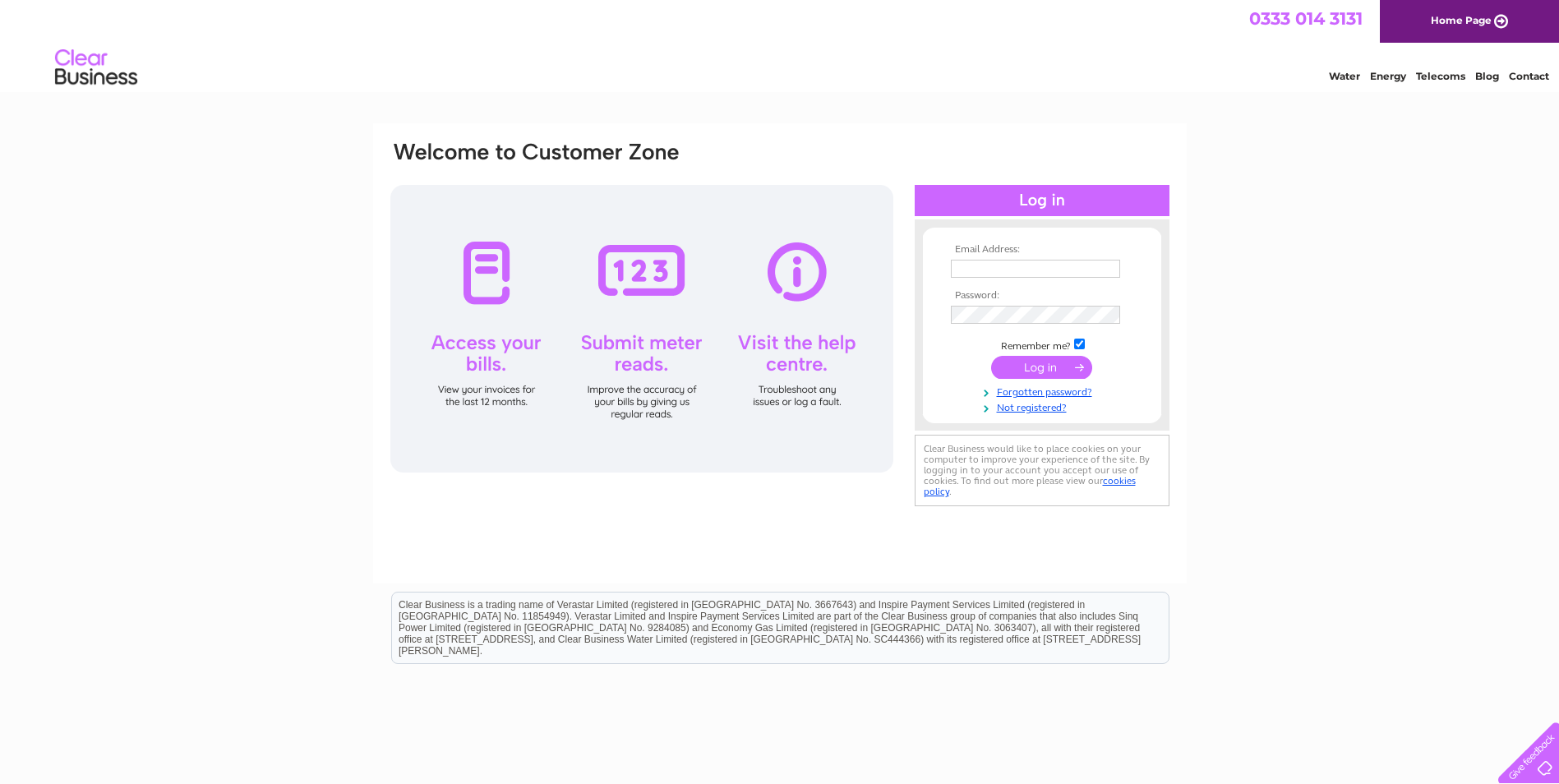
type input "ms@thergigroup.com"
click at [1017, 371] on input "submit" at bounding box center [1041, 367] width 101 height 23
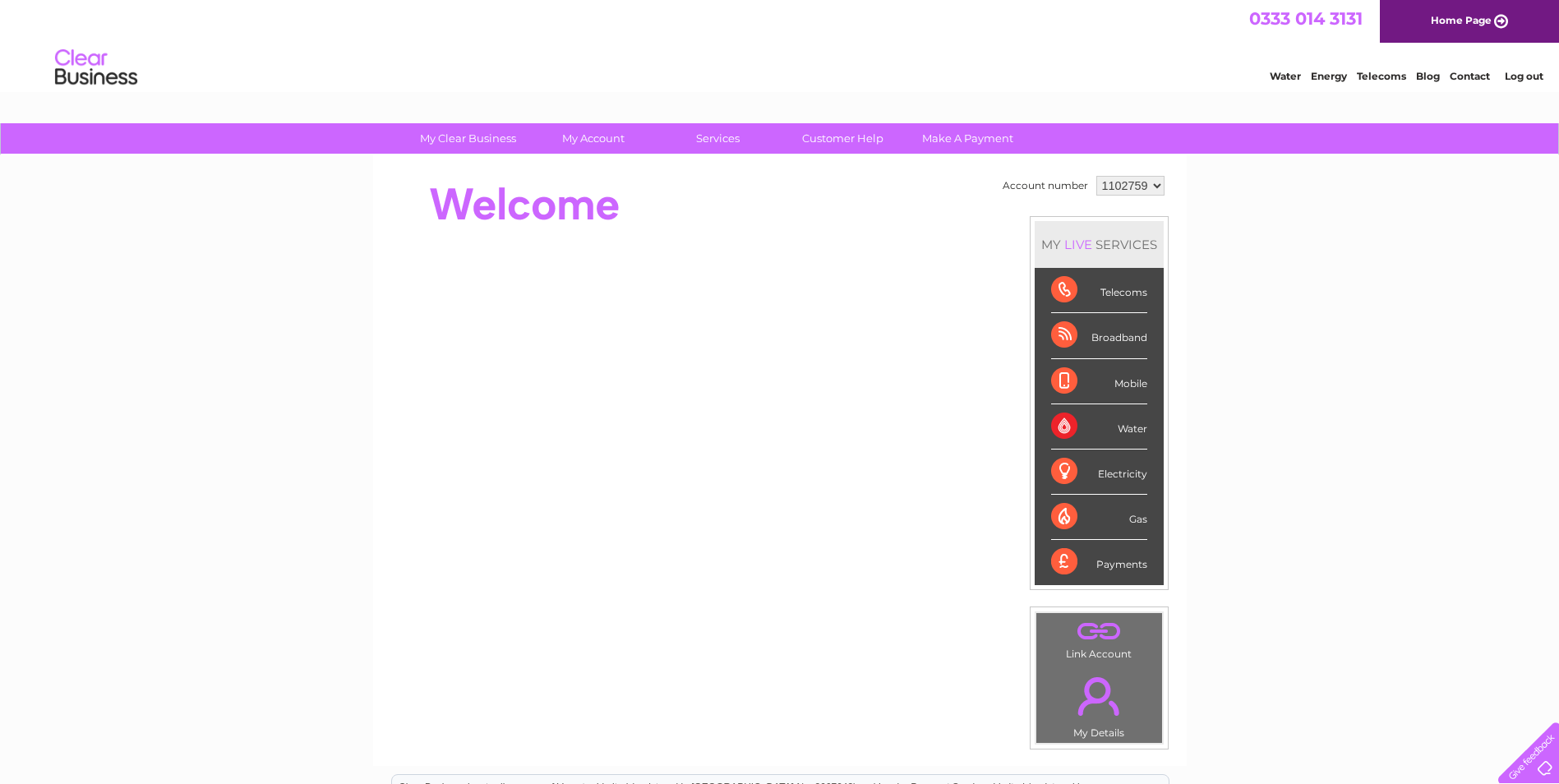
click at [1149, 180] on select "1102759 3024726" at bounding box center [1131, 186] width 68 height 20
select select "3024726"
click at [1097, 176] on select "1102759 3024726" at bounding box center [1131, 186] width 68 height 20
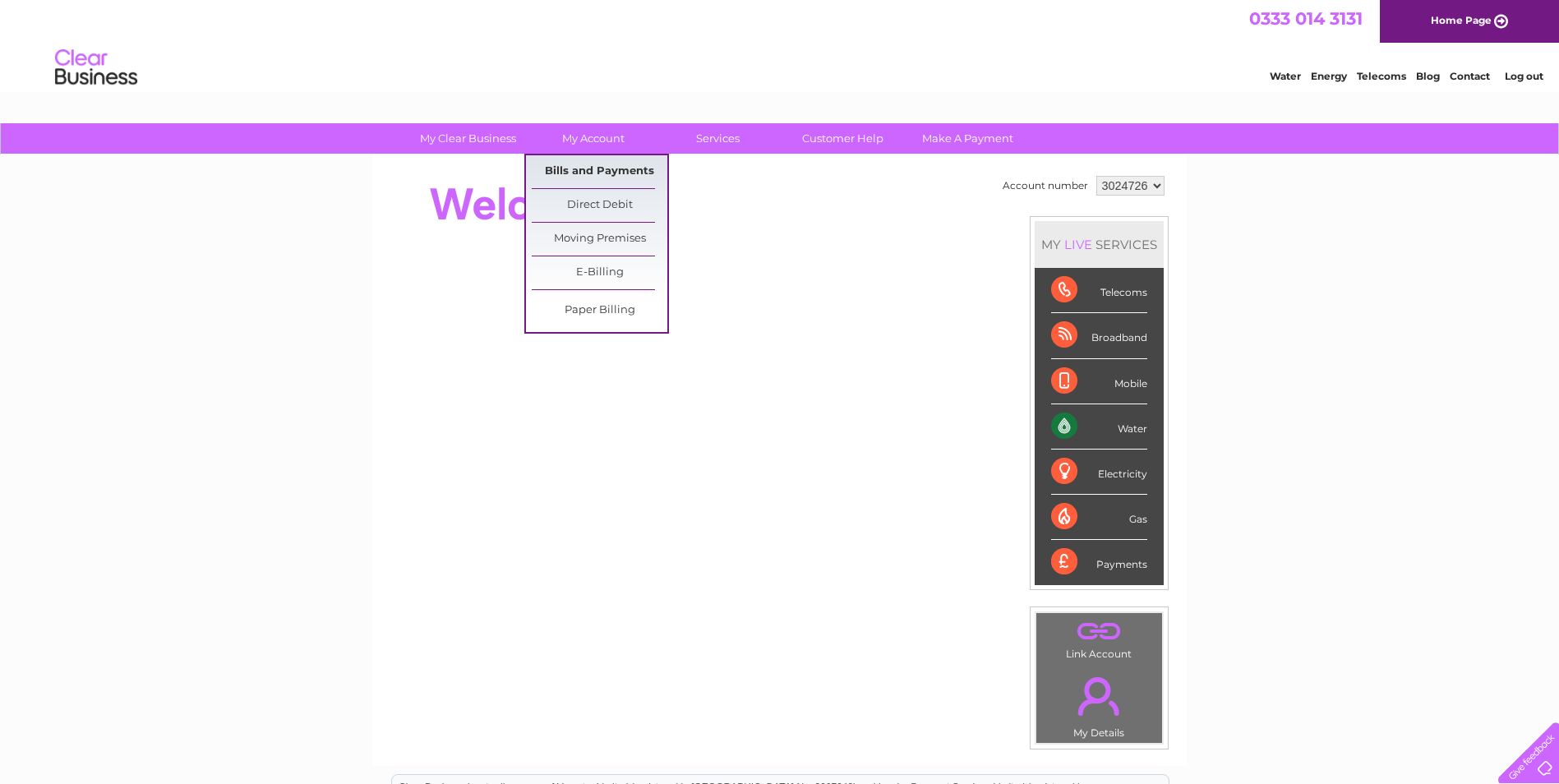
click at [590, 175] on link "Bills and Payments" at bounding box center [600, 171] width 136 height 32
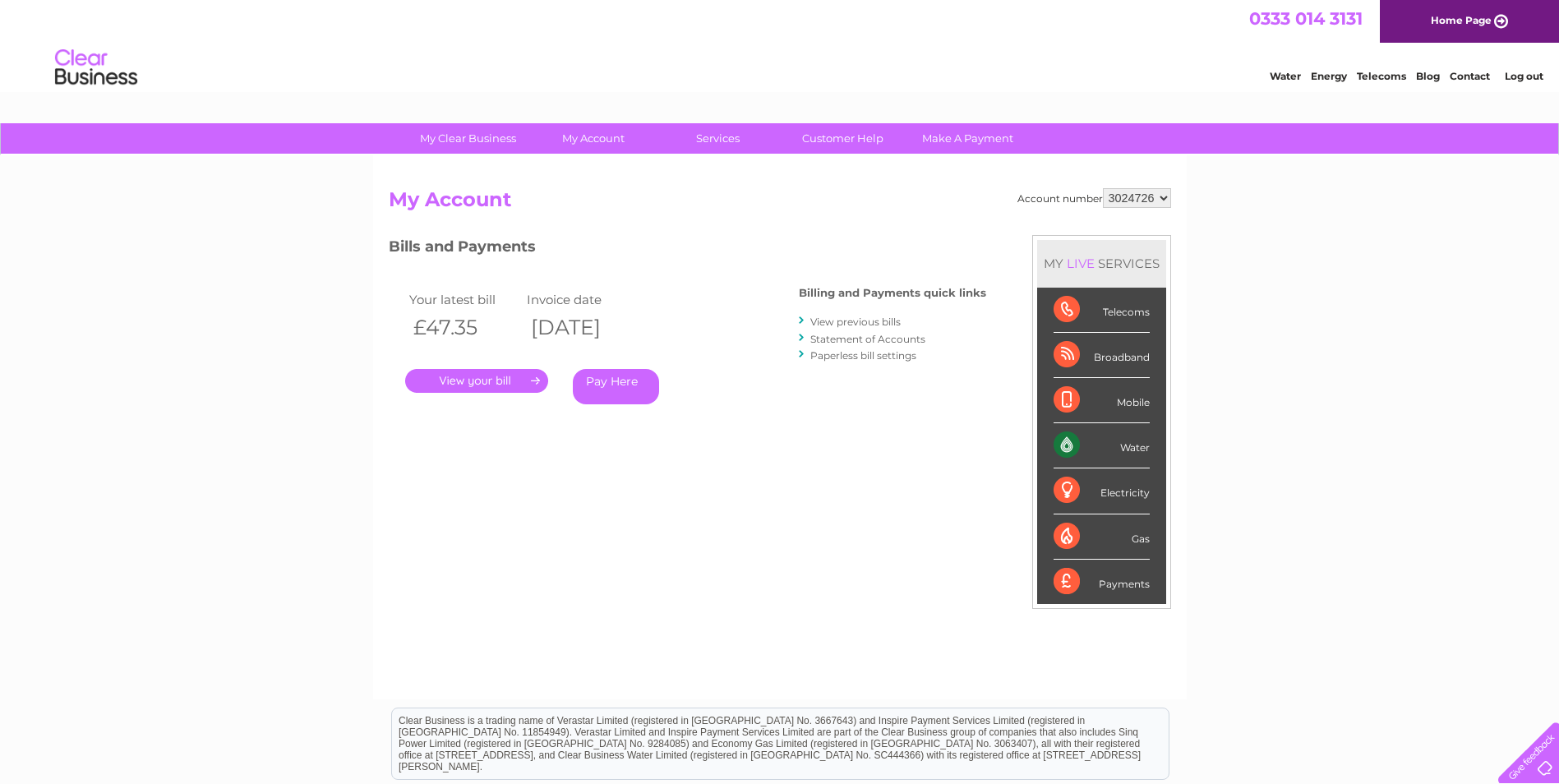
click at [466, 375] on link "." at bounding box center [477, 380] width 143 height 24
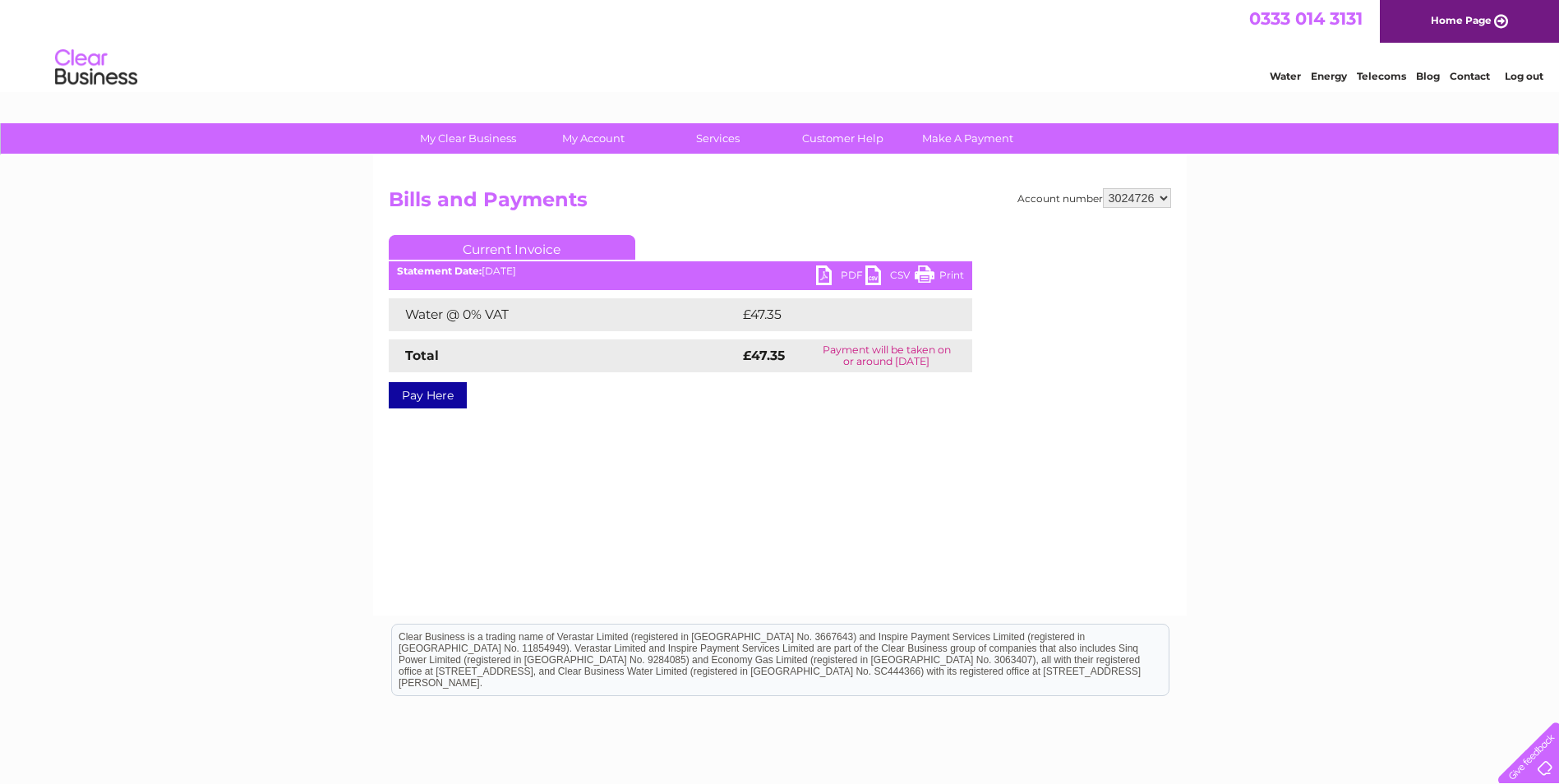
click at [833, 273] on link "PDF" at bounding box center [840, 277] width 49 height 24
drag, startPoint x: 1120, startPoint y: 208, endPoint x: 1123, endPoint y: 197, distance: 11.4
click at [1120, 208] on h2 "Bills and Payments" at bounding box center [780, 204] width 783 height 32
click at [1149, 203] on select "1102759 3024726" at bounding box center [1138, 198] width 68 height 20
select select "1102759"
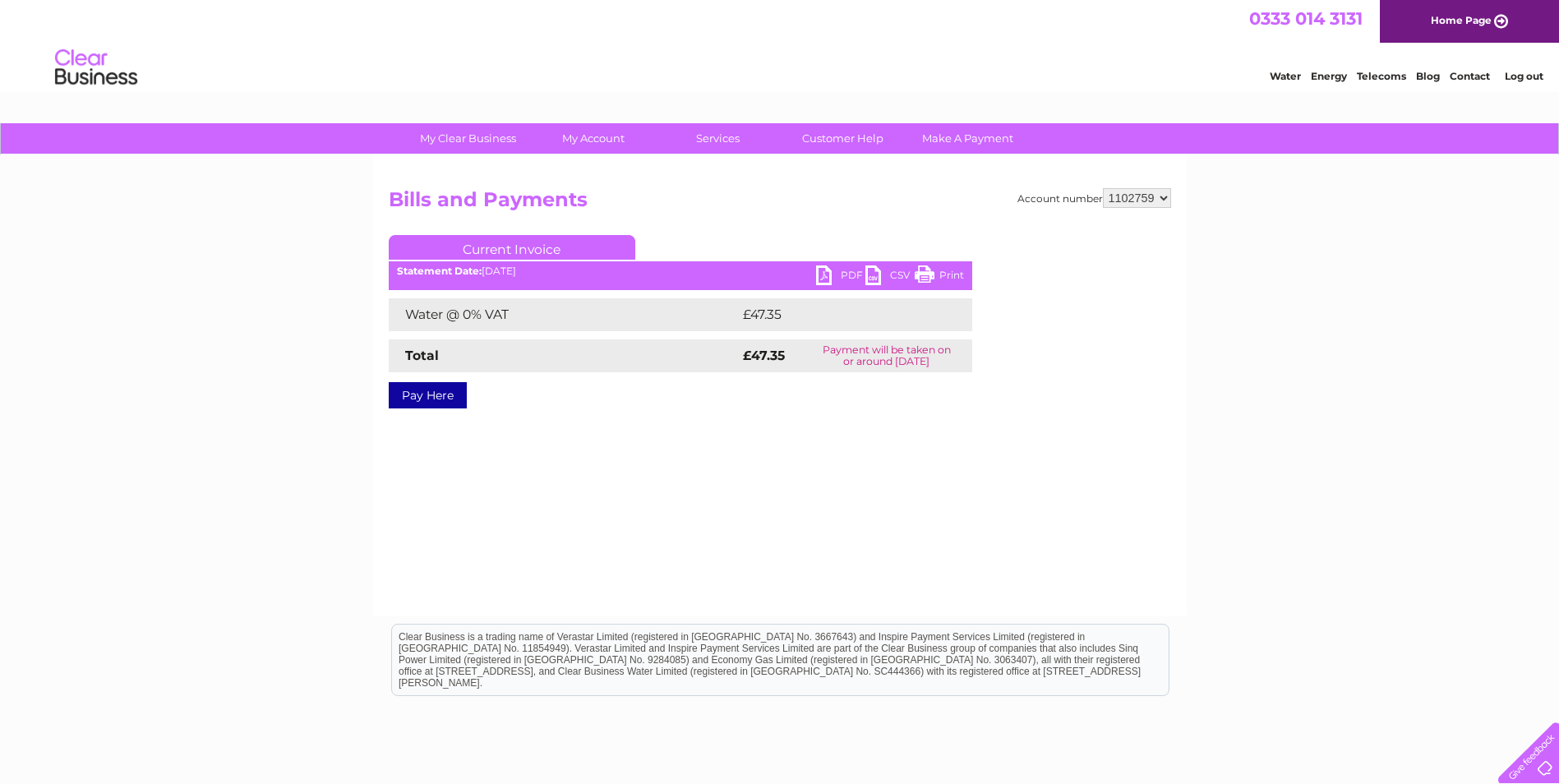
click at [1103, 188] on select "1102759 3024726" at bounding box center [1138, 198] width 68 height 20
click at [429, 390] on link "Pay Here" at bounding box center [428, 395] width 78 height 27
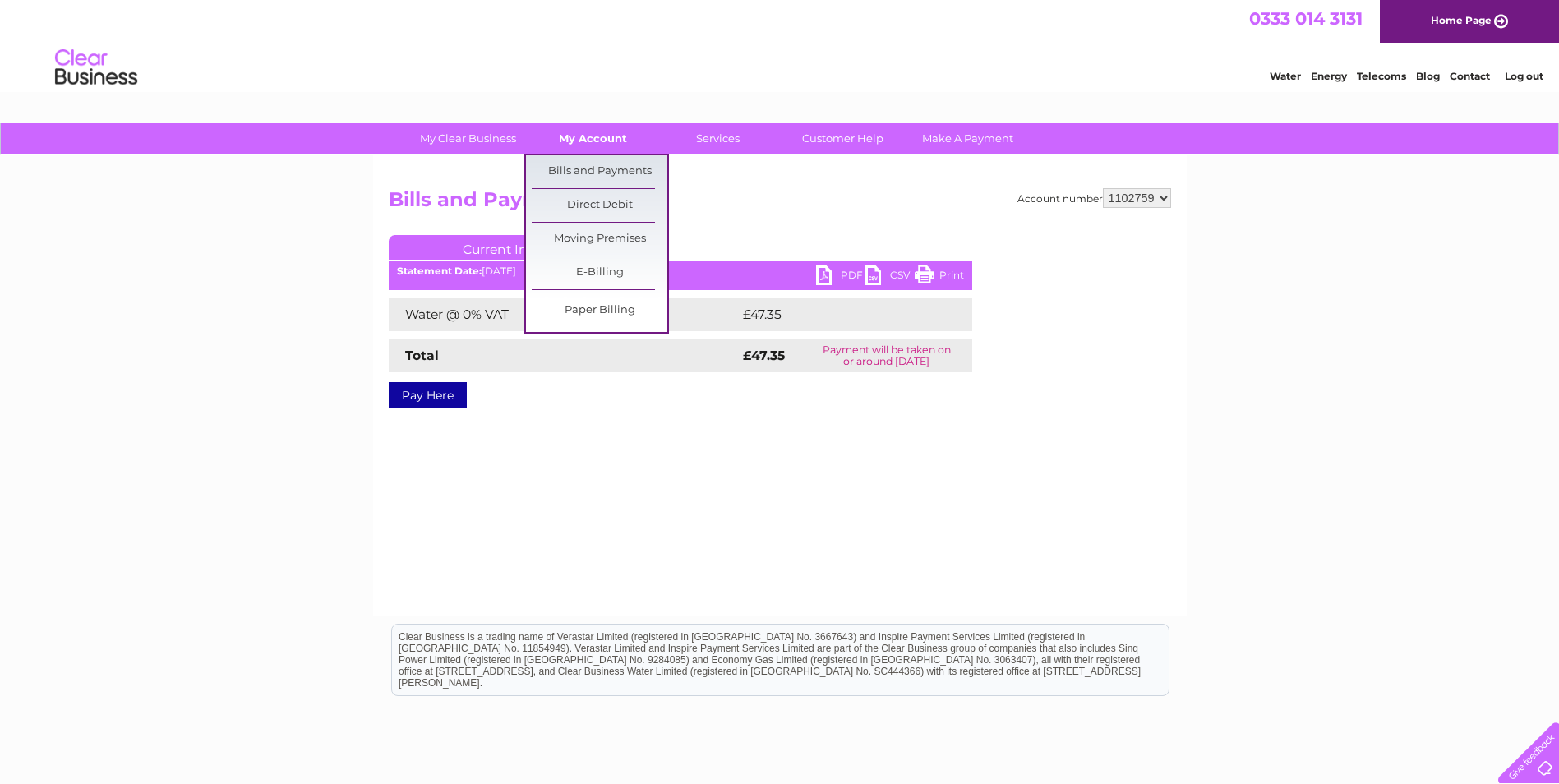
click at [560, 136] on link "My Account" at bounding box center [593, 138] width 136 height 31
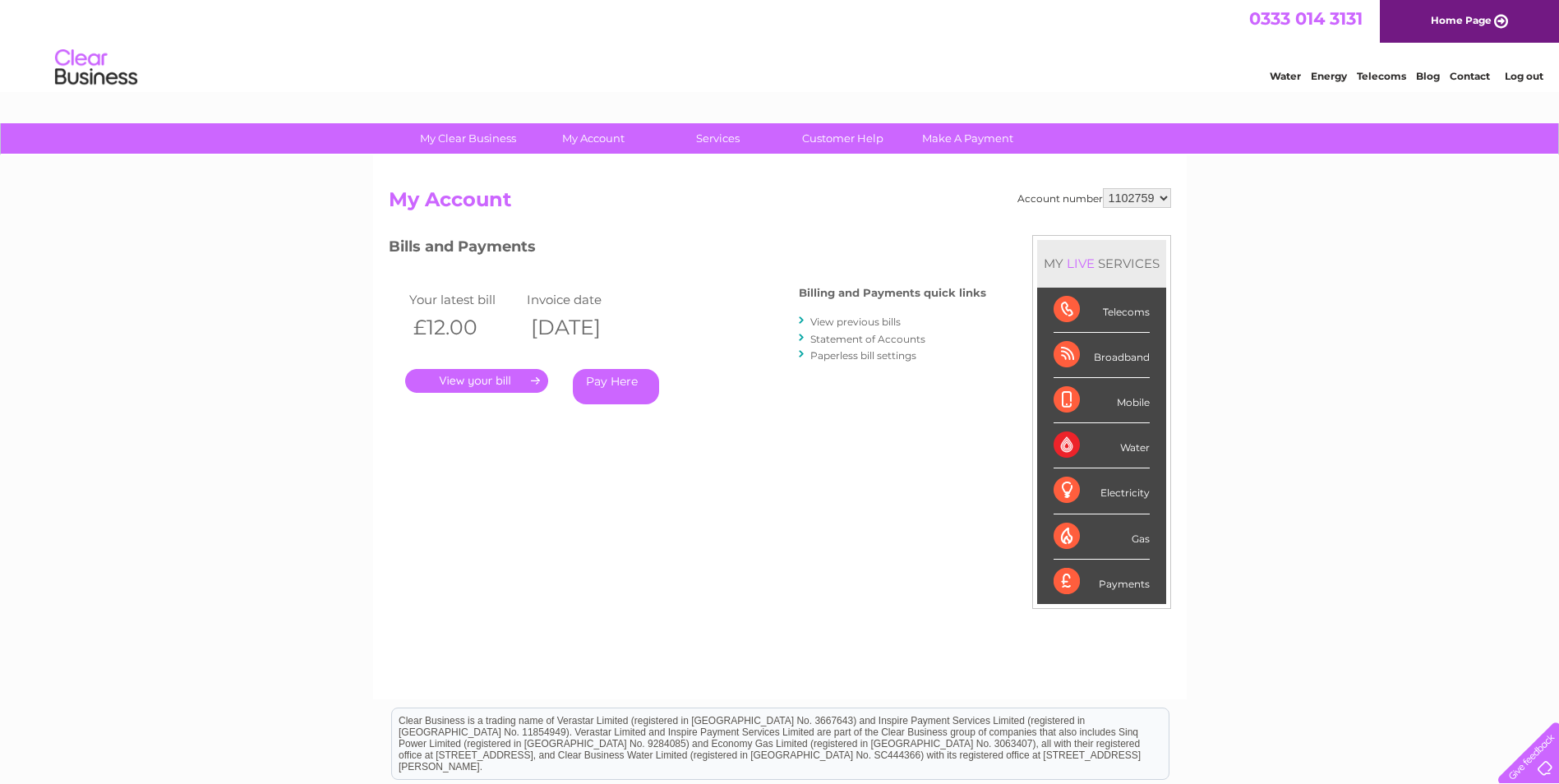
click at [460, 379] on link "." at bounding box center [477, 380] width 143 height 24
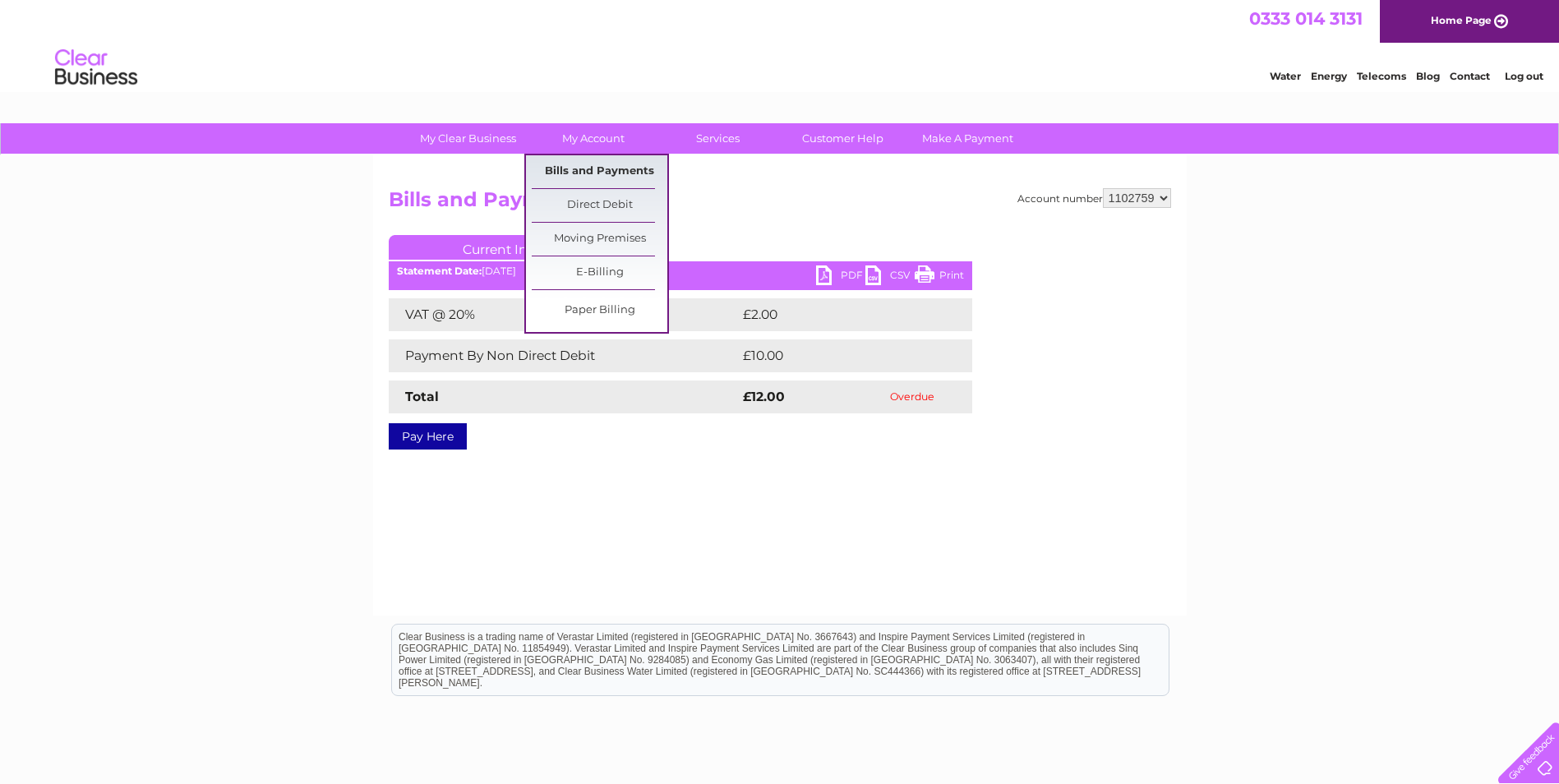
click at [595, 168] on link "Bills and Payments" at bounding box center [600, 171] width 136 height 32
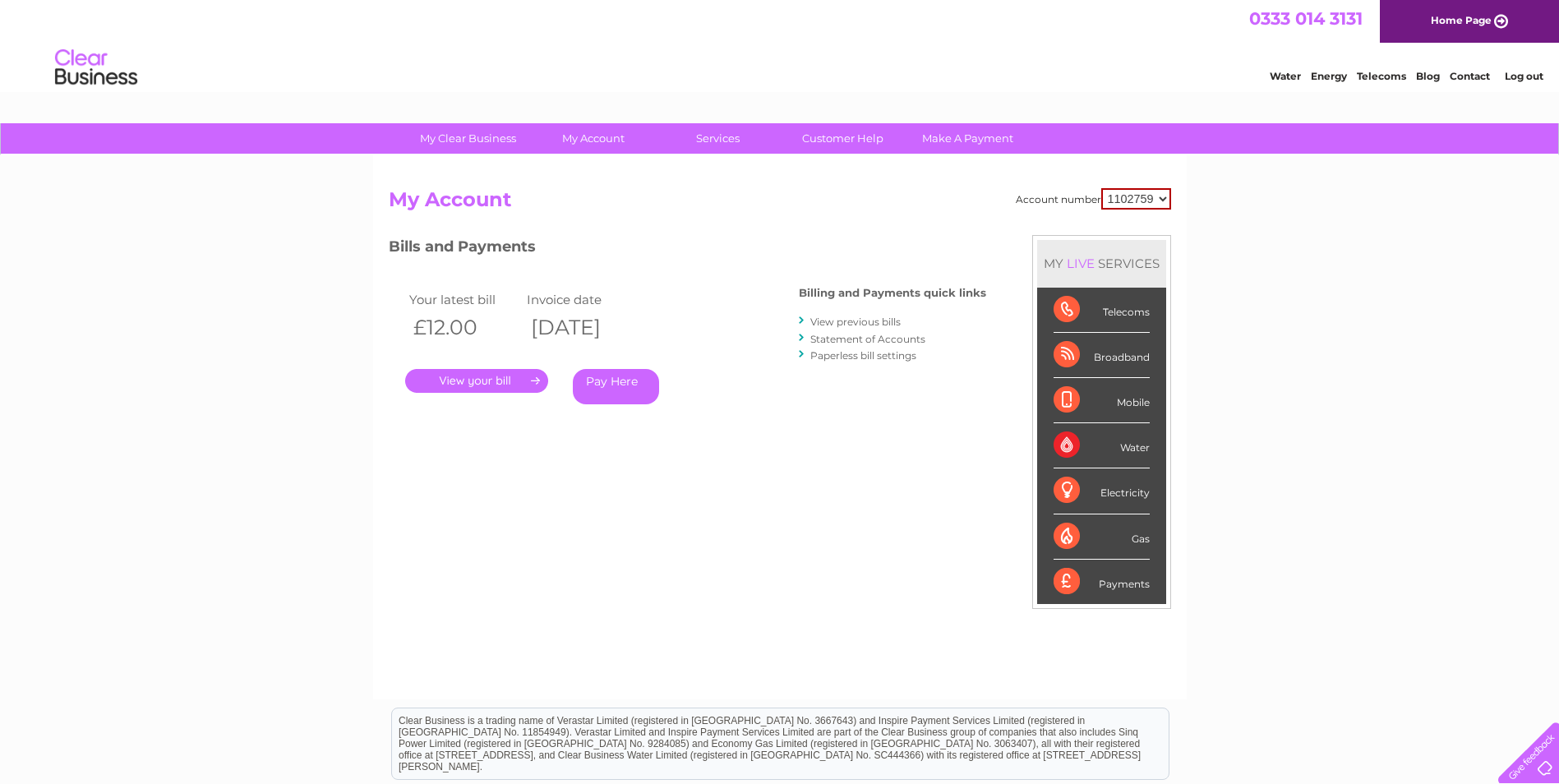
click at [841, 340] on link "Statement of Accounts" at bounding box center [868, 339] width 115 height 12
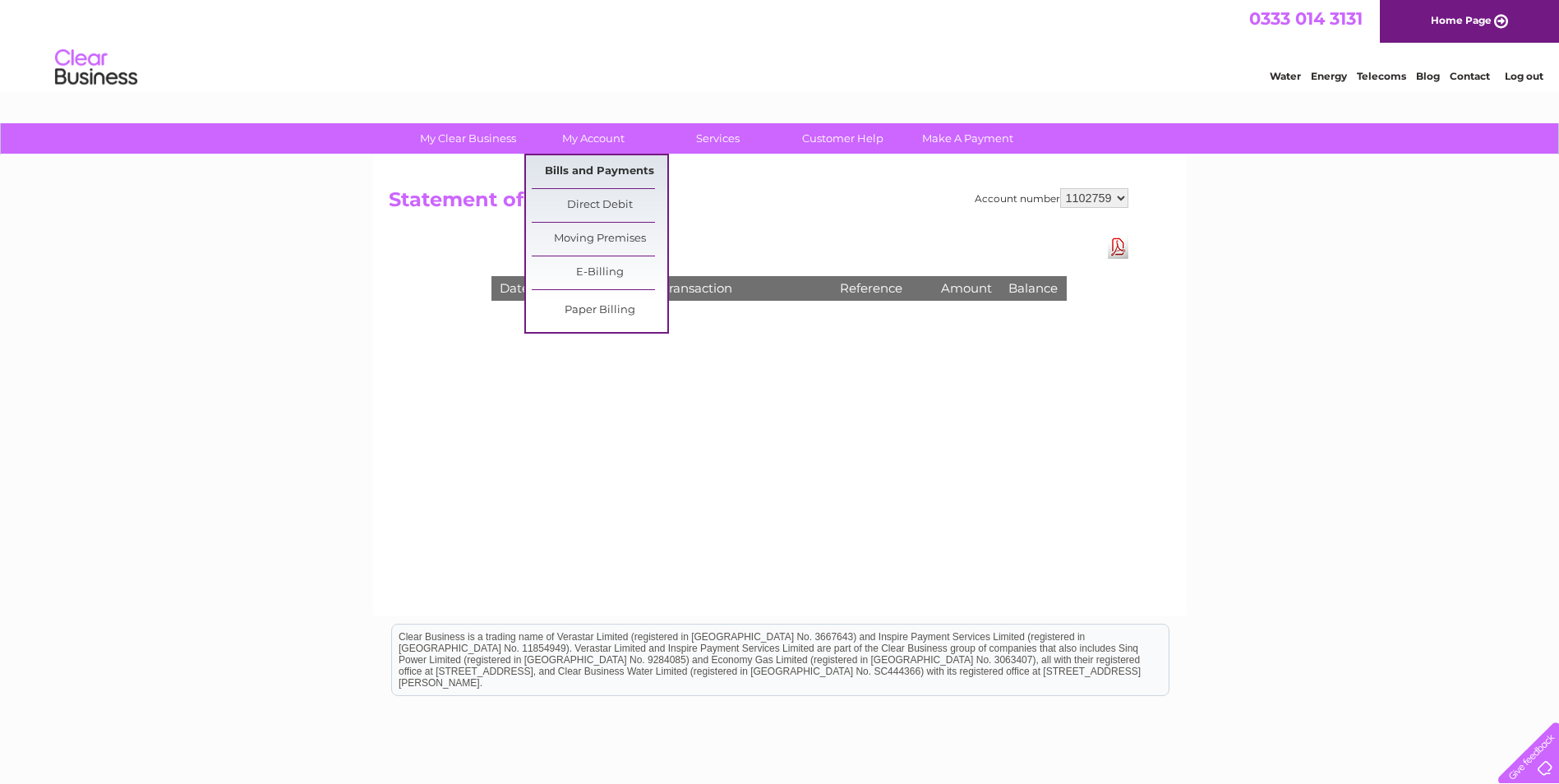
click at [565, 175] on link "Bills and Payments" at bounding box center [600, 171] width 136 height 32
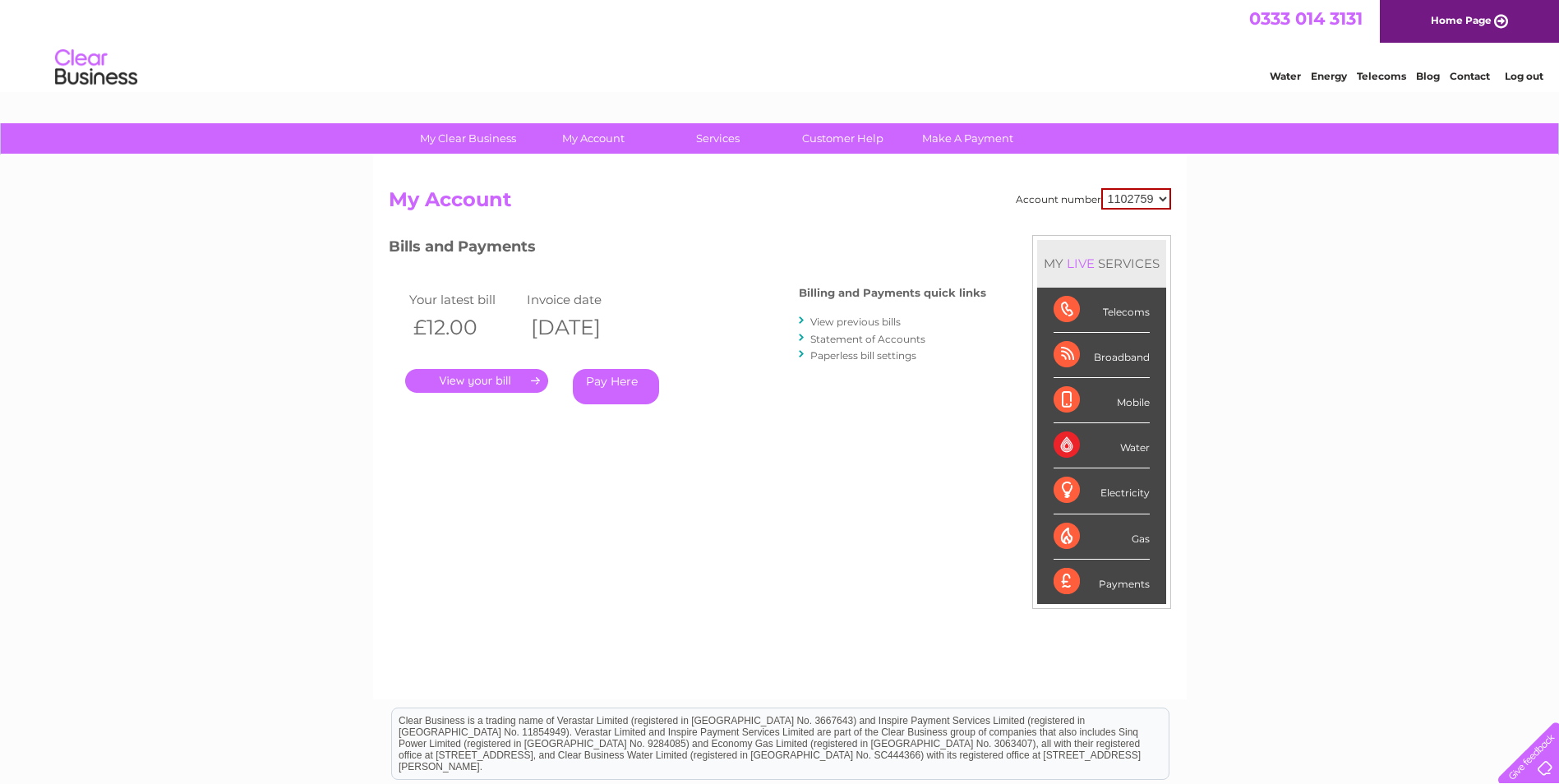
click at [455, 382] on link "." at bounding box center [477, 380] width 143 height 24
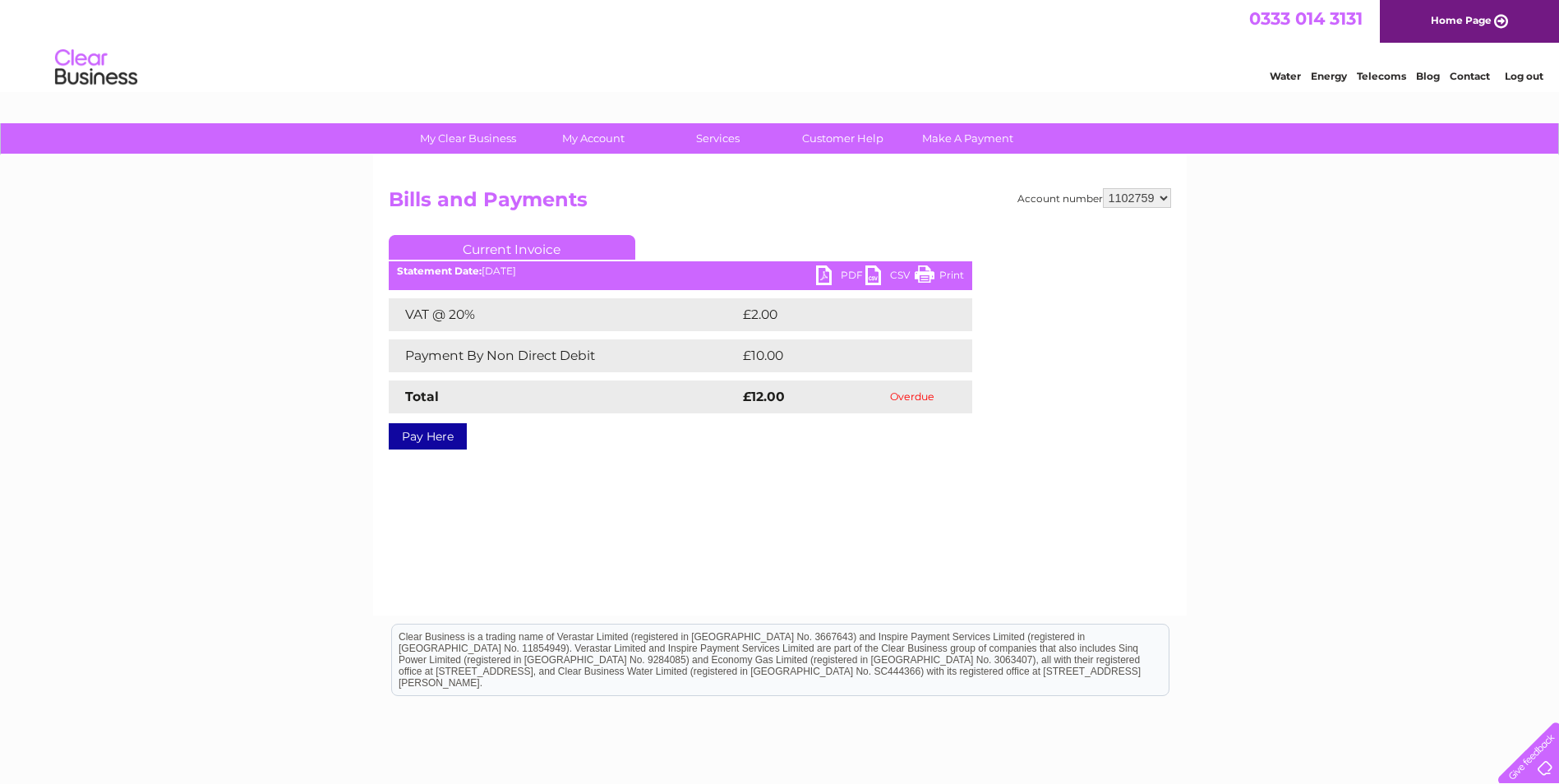
click at [854, 270] on link "PDF" at bounding box center [840, 277] width 49 height 24
click at [1521, 78] on link "Log out" at bounding box center [1524, 76] width 38 height 12
